Goal: Navigation & Orientation: Find specific page/section

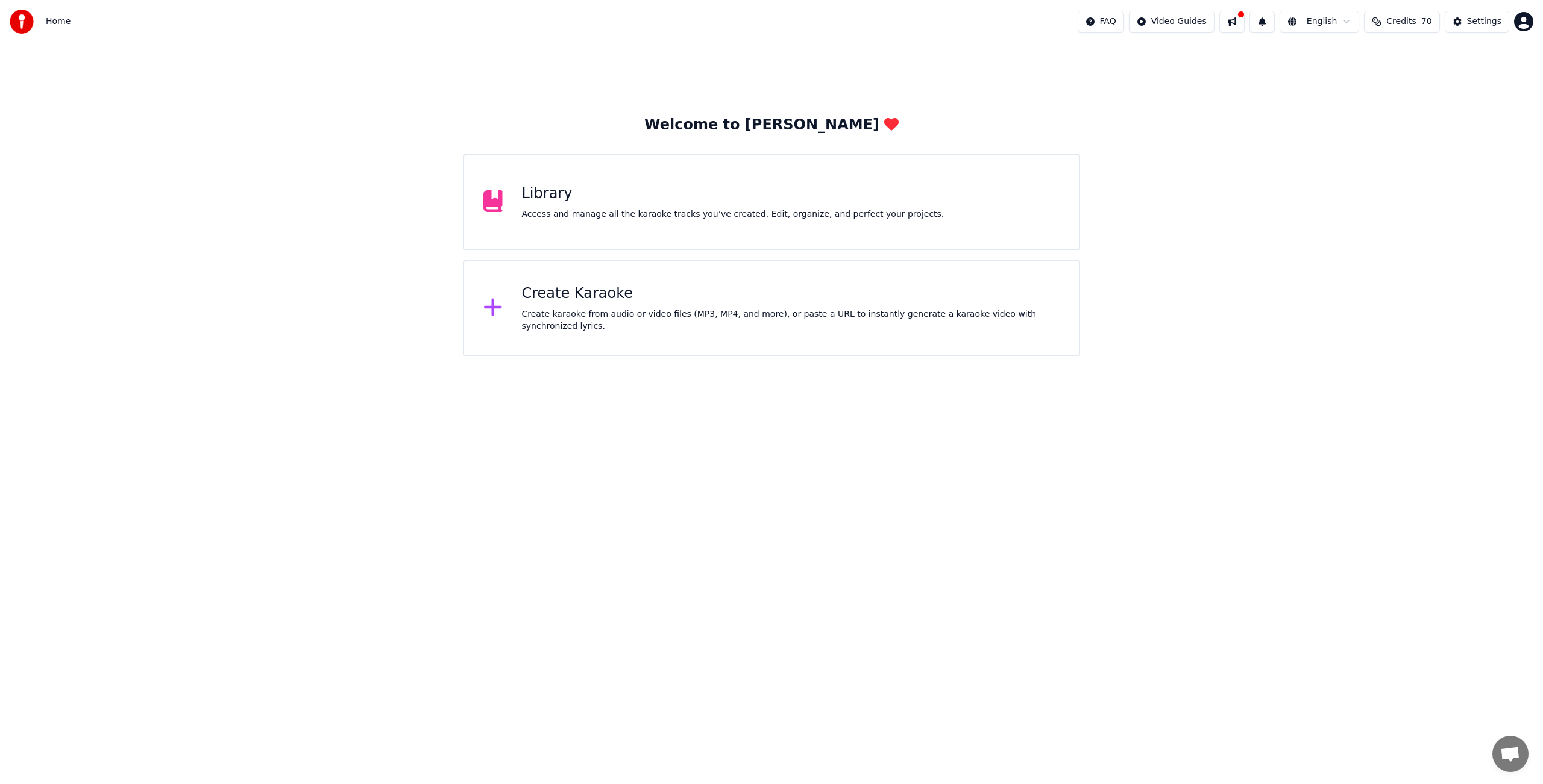
click at [577, 203] on div "Library Access and manage all the karaoke tracks you’ve created. Edit, organize…" at bounding box center [733, 202] width 422 height 36
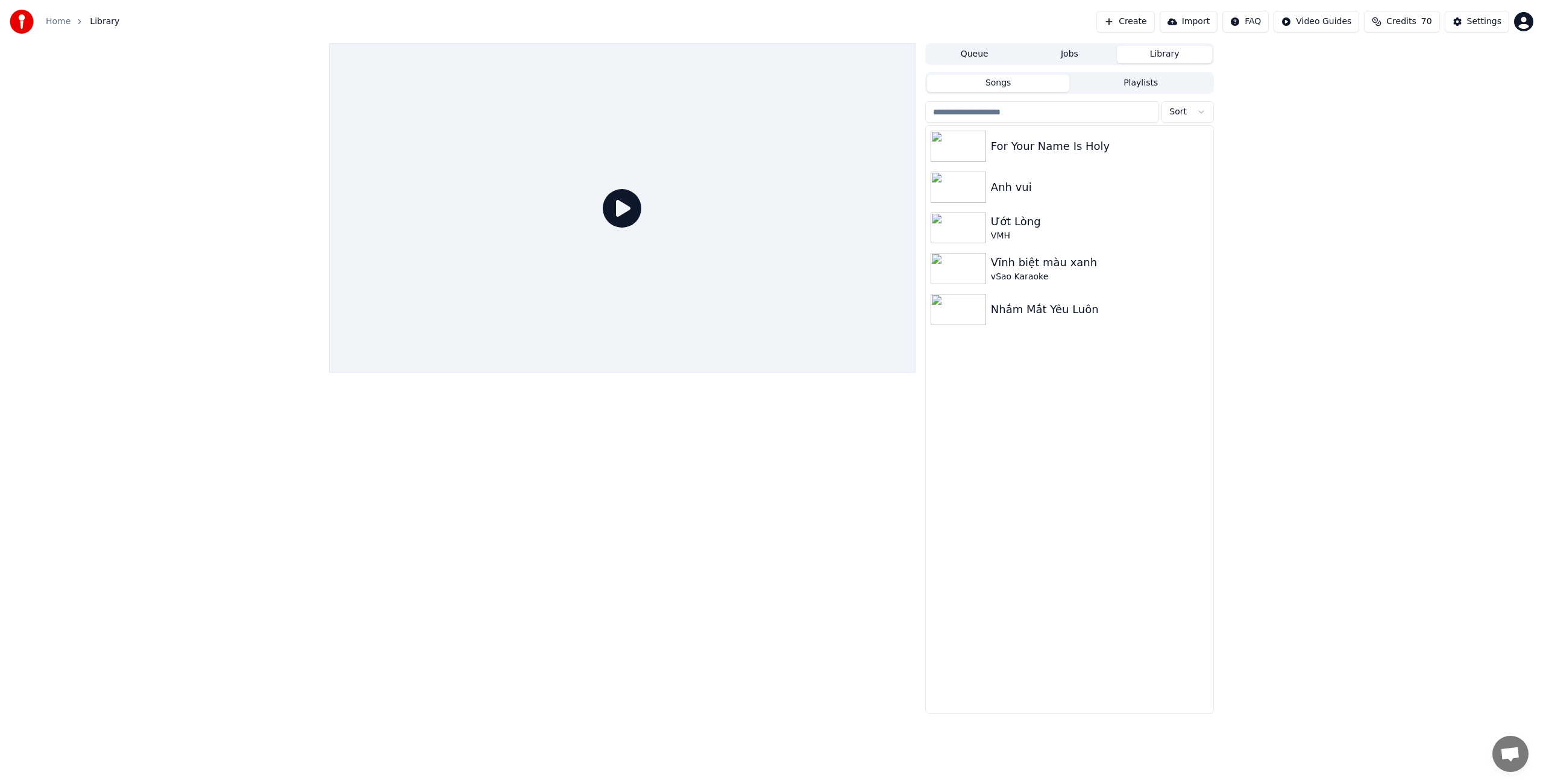
click at [648, 453] on div at bounding box center [622, 378] width 586 height 670
click at [242, 461] on div "Queue Jobs Library Songs Playlists Sort For Your Name Is Holy Anh vui Ướt Lo…" at bounding box center [772, 378] width 1543 height 670
